Goal: Transaction & Acquisition: Purchase product/service

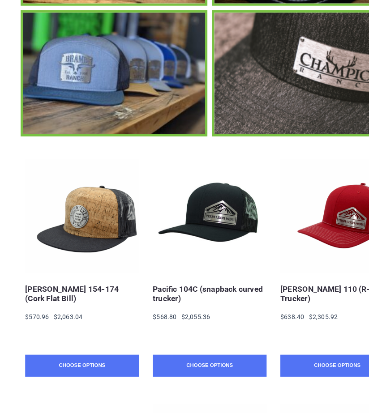
scroll to position [241, 0]
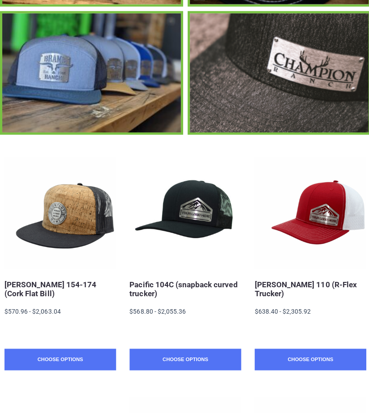
click at [24, 279] on link "OTTO 154-174 (Cork Flat Bill)" at bounding box center [49, 288] width 91 height 18
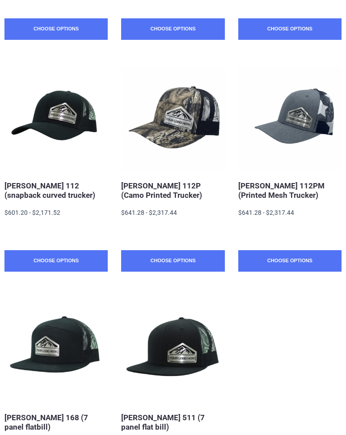
scroll to position [548, 0]
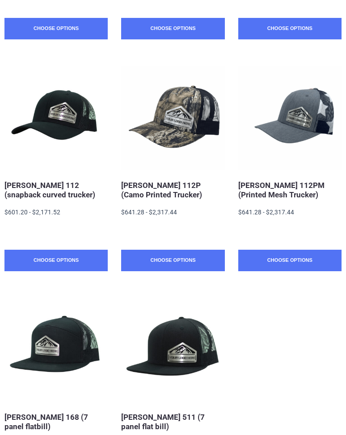
click at [306, 259] on link "Choose Options" at bounding box center [290, 260] width 103 height 21
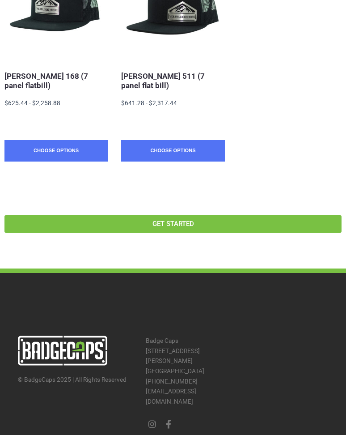
scroll to position [893, 0]
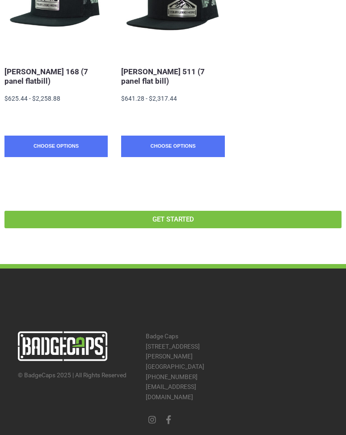
click at [225, 217] on span "GET STARTED" at bounding box center [173, 219] width 316 height 7
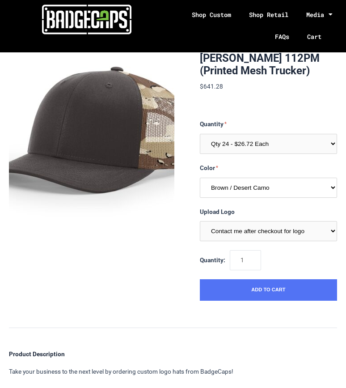
click at [337, 181] on select "Multiple Colors (Finalize After Checkout) Brown / Desert Camo Silver / Grey Cam…" at bounding box center [268, 188] width 137 height 20
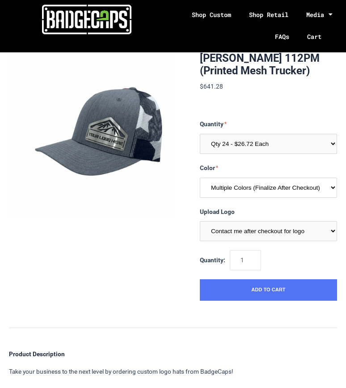
click at [334, 192] on select "Multiple Colors (Finalize After Checkout) Brown / Desert Camo Silver / Grey Cam…" at bounding box center [268, 188] width 137 height 20
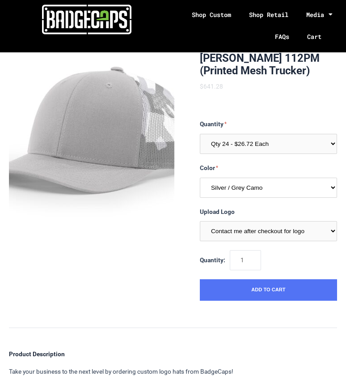
click at [331, 188] on select "Multiple Colors (Finalize After Checkout) Brown / Desert Camo Silver / Grey Cam…" at bounding box center [268, 188] width 137 height 20
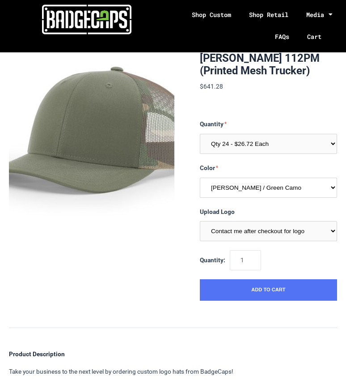
click at [328, 188] on select "Multiple Colors (Finalize After Checkout) Brown / Desert Camo Silver / Grey Cam…" at bounding box center [268, 188] width 137 height 20
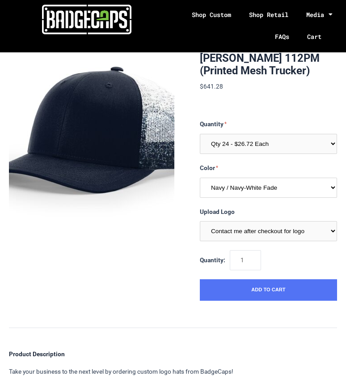
click at [335, 192] on select "Multiple Colors (Finalize After Checkout) Brown / Desert Camo Silver / Grey Cam…" at bounding box center [268, 188] width 137 height 20
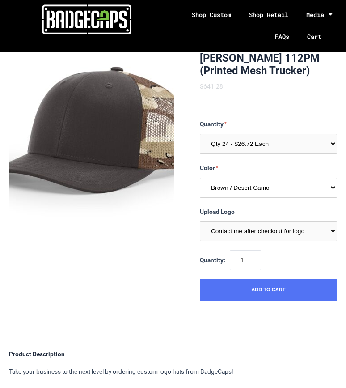
click at [332, 180] on select "Multiple Colors (Finalize After Checkout) Brown / Desert Camo Silver / Grey Cam…" at bounding box center [268, 188] width 137 height 20
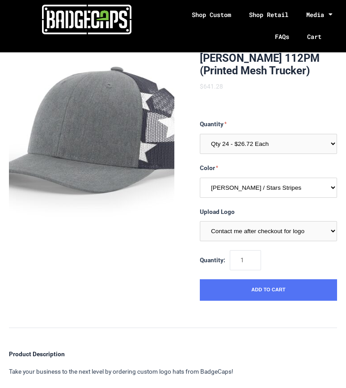
click at [332, 185] on select "Multiple Colors (Finalize After Checkout) Brown / Desert Camo Silver / Grey Cam…" at bounding box center [268, 188] width 137 height 20
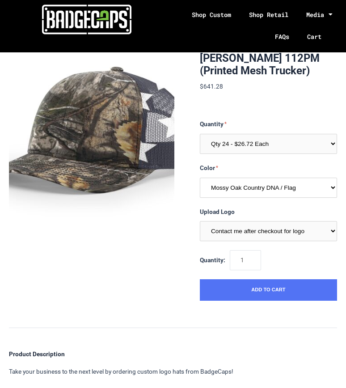
click at [330, 188] on select "Multiple Colors (Finalize After Checkout) Brown / Desert Camo Silver / Grey Cam…" at bounding box center [268, 188] width 137 height 20
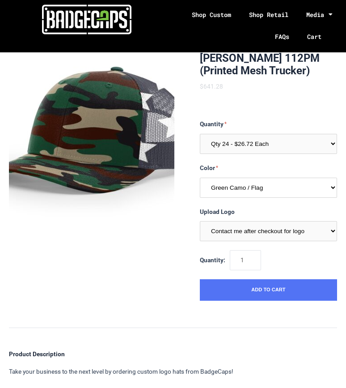
click at [332, 183] on select "Multiple Colors (Finalize After Checkout) Brown / Desert Camo Silver / Grey Cam…" at bounding box center [268, 188] width 137 height 20
select select "314"
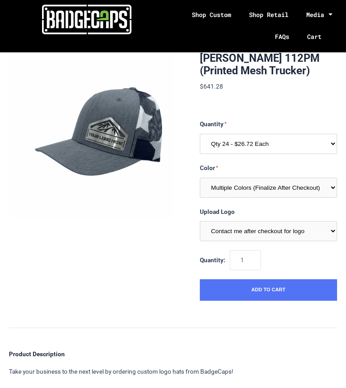
click at [336, 145] on select "Qty 24 - $26.72 Each Qty 48 - $25.86 Each Qty 96 - $24.14 Each" at bounding box center [268, 144] width 137 height 20
select select "255"
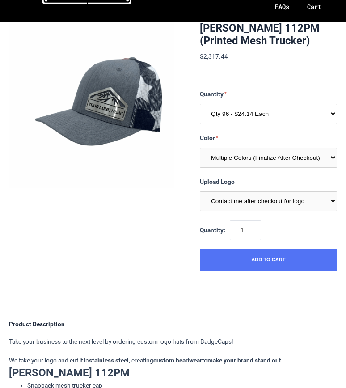
scroll to position [29, 0]
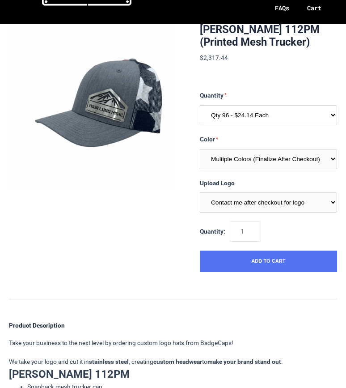
click at [336, 112] on select "Qty 24 - $26.72 Each Qty 48 - $25.86 Each Qty 96 - $24.14 Each" at bounding box center [268, 115] width 137 height 20
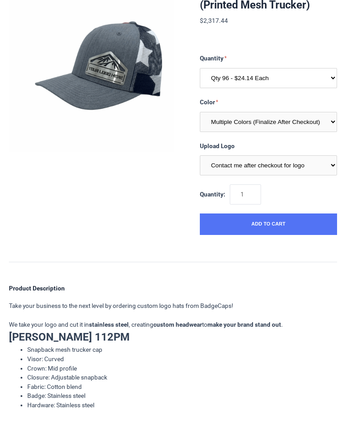
scroll to position [95, 0]
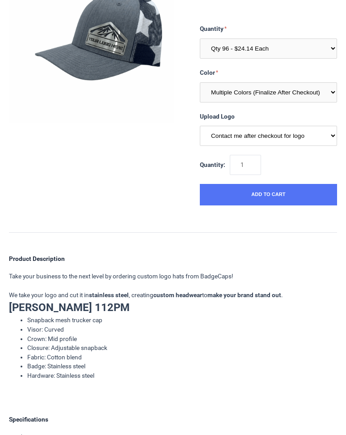
click at [329, 135] on select "Contact me after checkout for logo" at bounding box center [268, 136] width 137 height 20
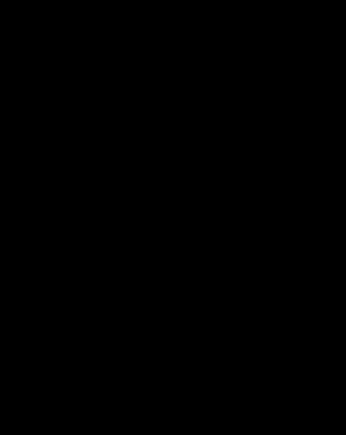
scroll to position [604, 0]
